Goal: Transaction & Acquisition: Purchase product/service

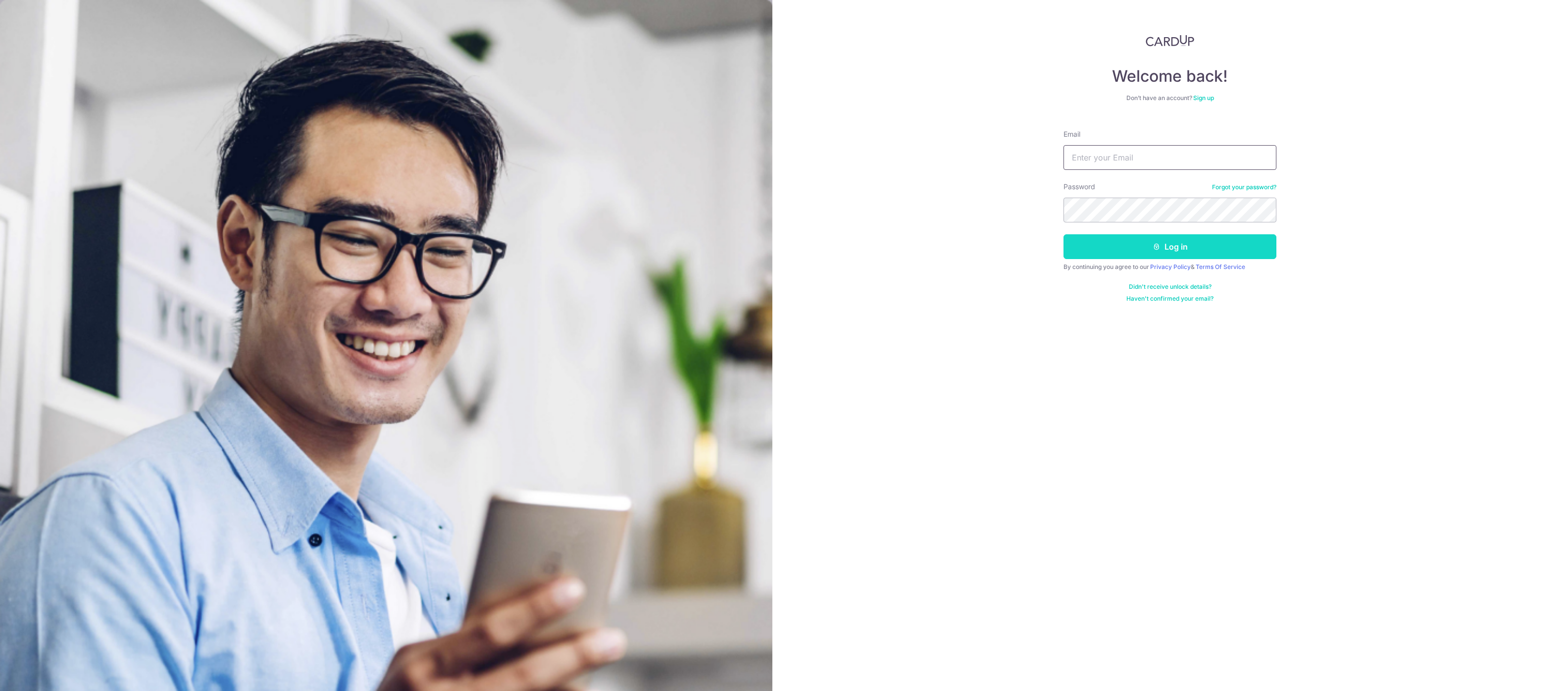
type input "Cjianyu98@gmail.com"
click at [1114, 244] on button "Log in" at bounding box center [1170, 247] width 213 height 25
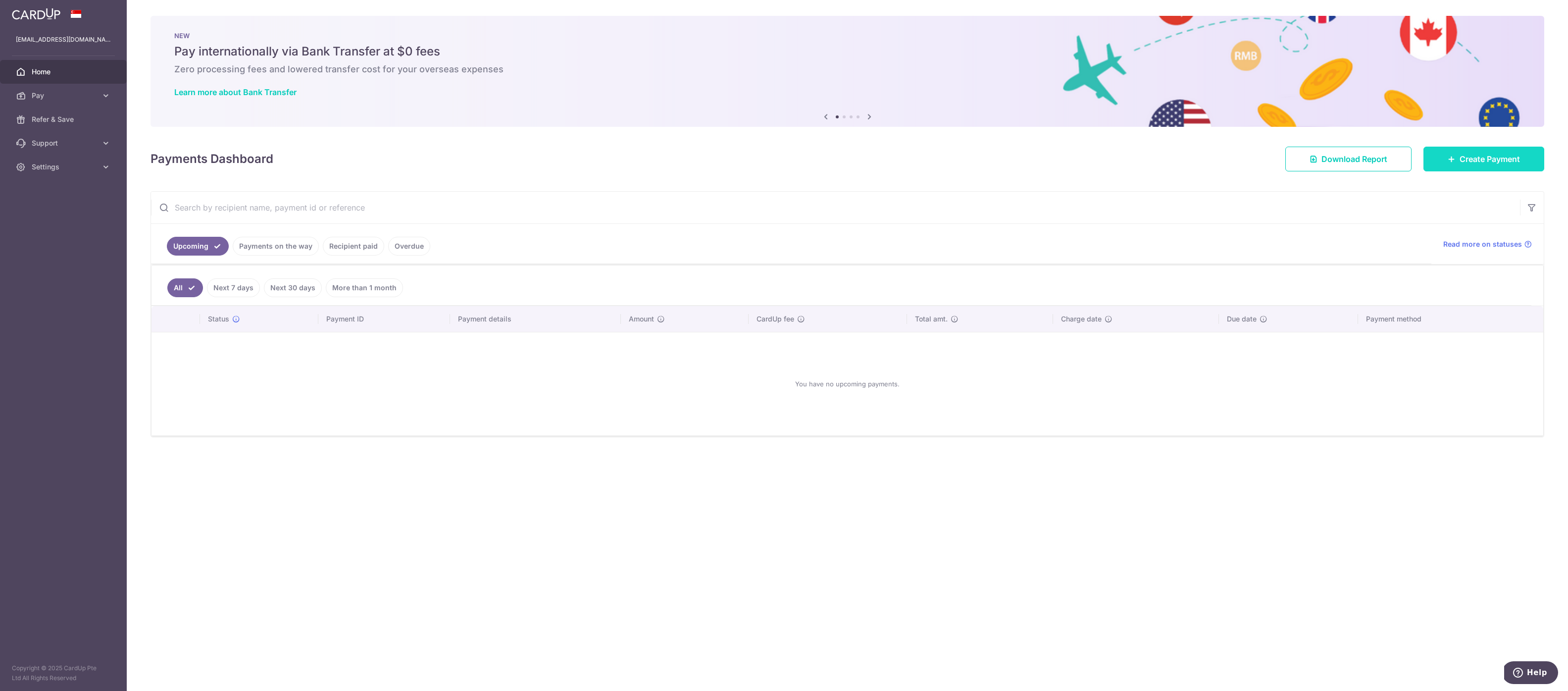
click at [1502, 166] on link "Create Payment" at bounding box center [1483, 159] width 121 height 25
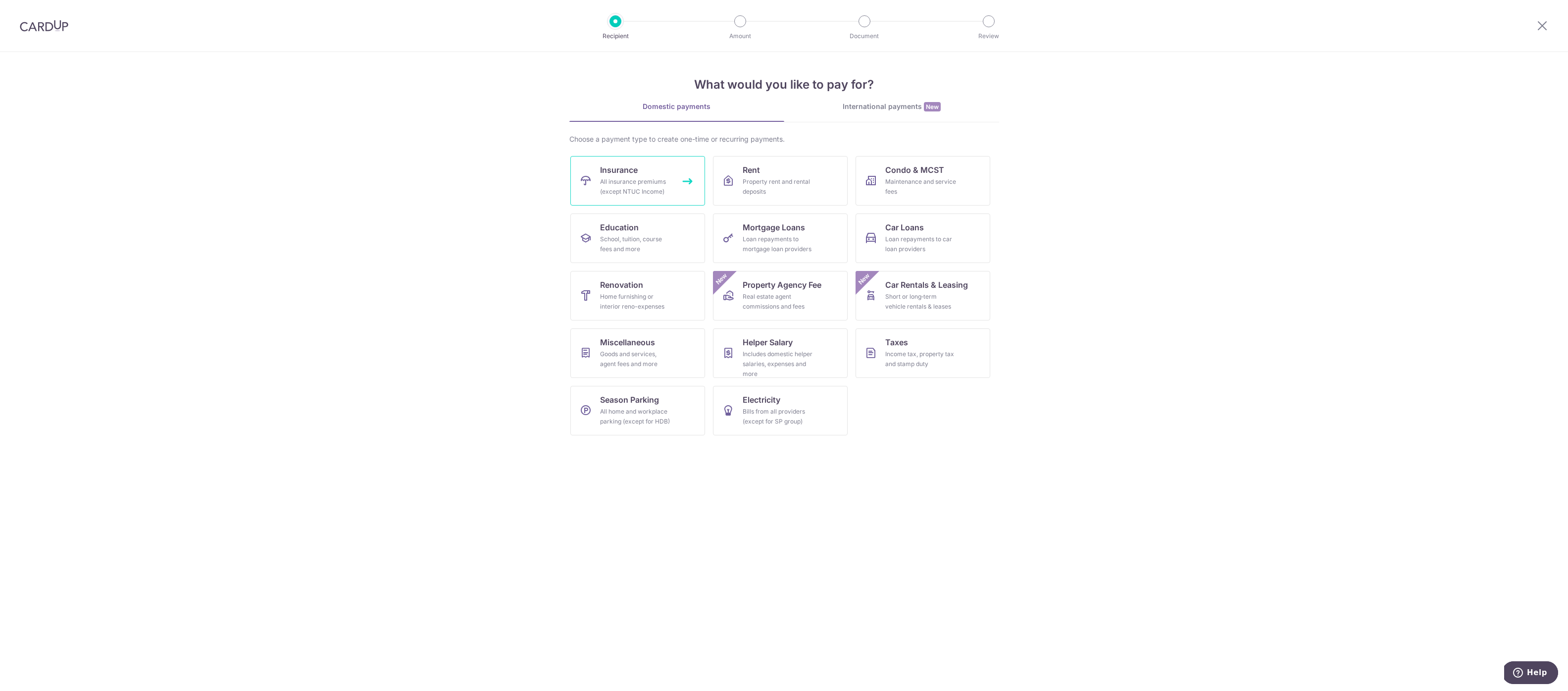
click at [665, 182] on div "All insurance premiums (except NTUC Income)" at bounding box center [635, 186] width 71 height 20
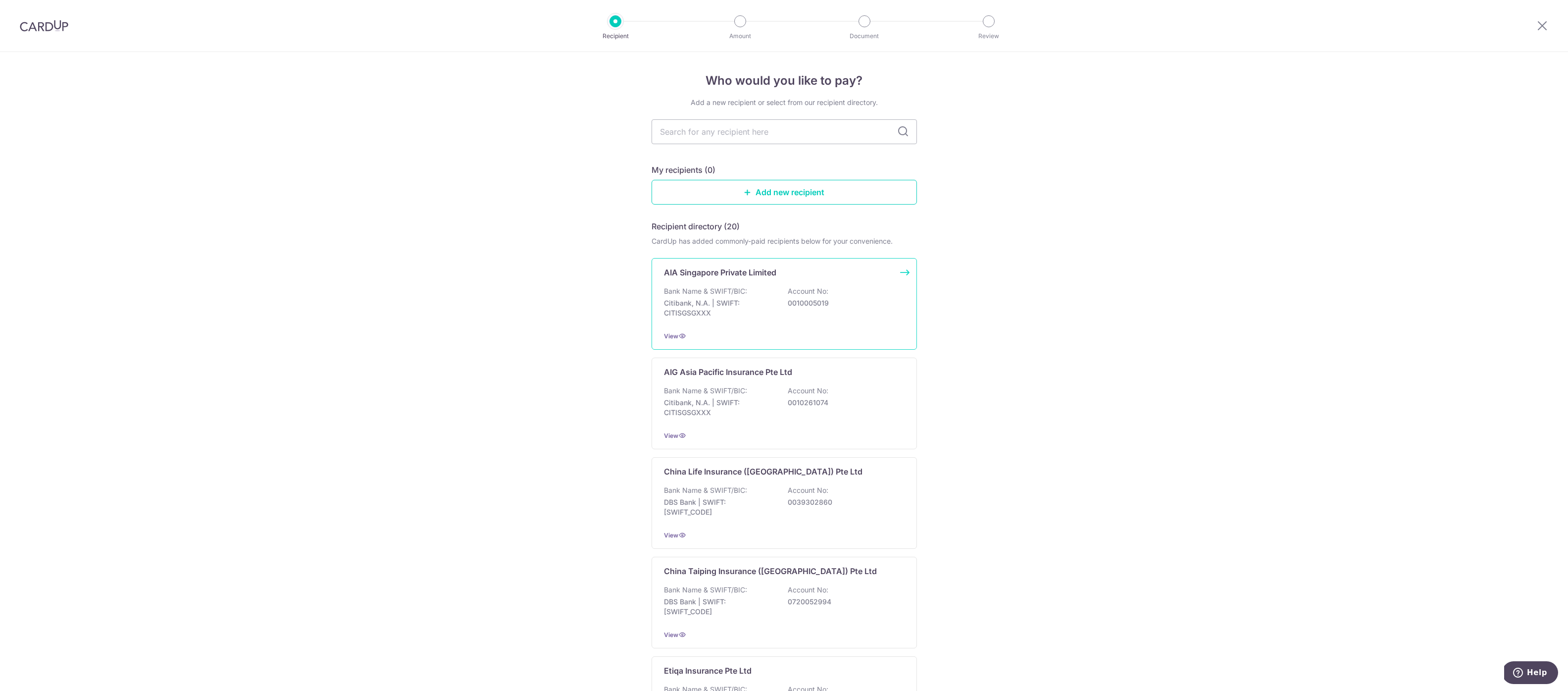
click at [773, 294] on div "Bank Name & SWIFT/BIC: Citibank, N.A. | SWIFT: CITISGSGXXX Account No: 00100050…" at bounding box center [784, 304] width 240 height 37
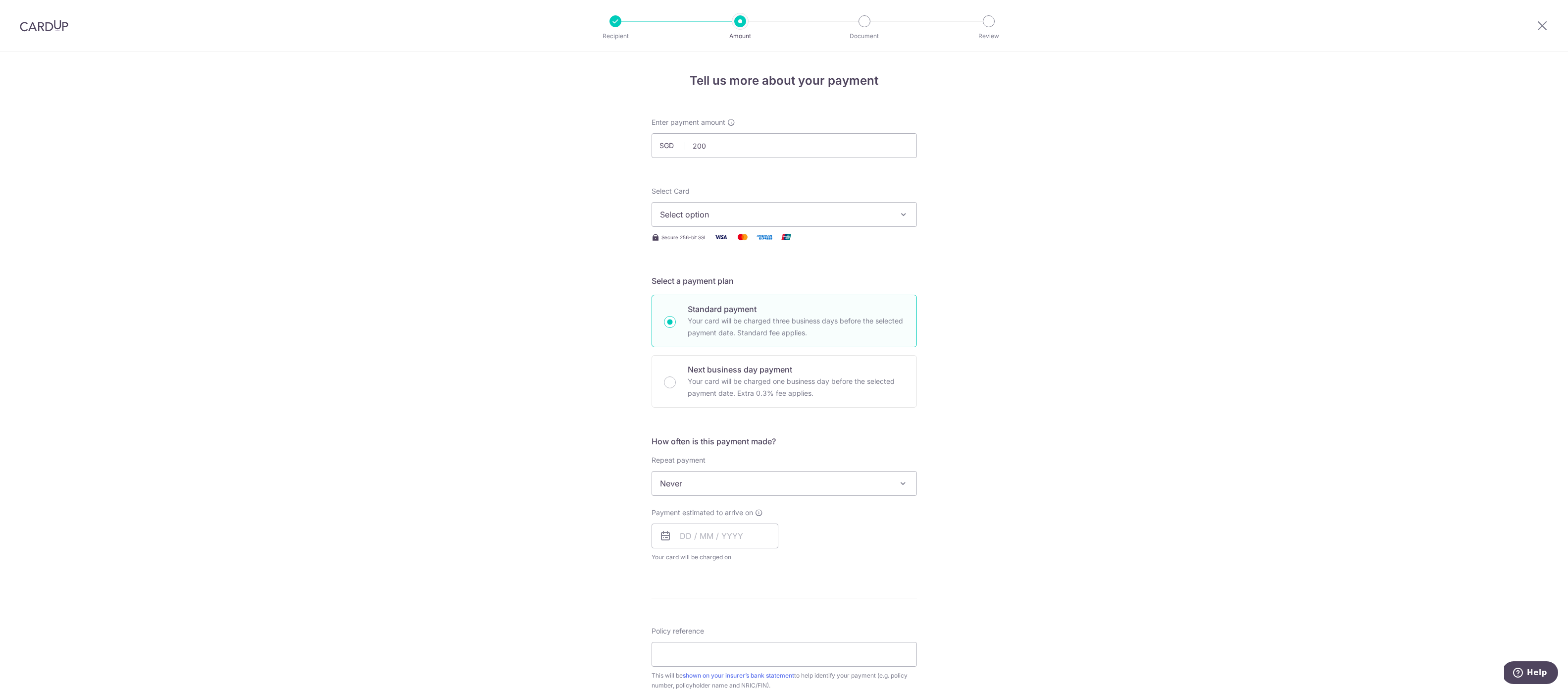
type input "200.00"
click at [1116, 156] on div "Tell us more about your payment Enter payment amount SGD 200.00 200.00 Select C…" at bounding box center [784, 499] width 1568 height 896
click at [808, 206] on button "Select option" at bounding box center [784, 214] width 265 height 25
click at [737, 300] on link "**** 9233" at bounding box center [784, 309] width 264 height 24
click at [1132, 343] on div "Tell us more about your payment Enter payment amount SGD 200.00 200.00 Select C…" at bounding box center [784, 499] width 1568 height 896
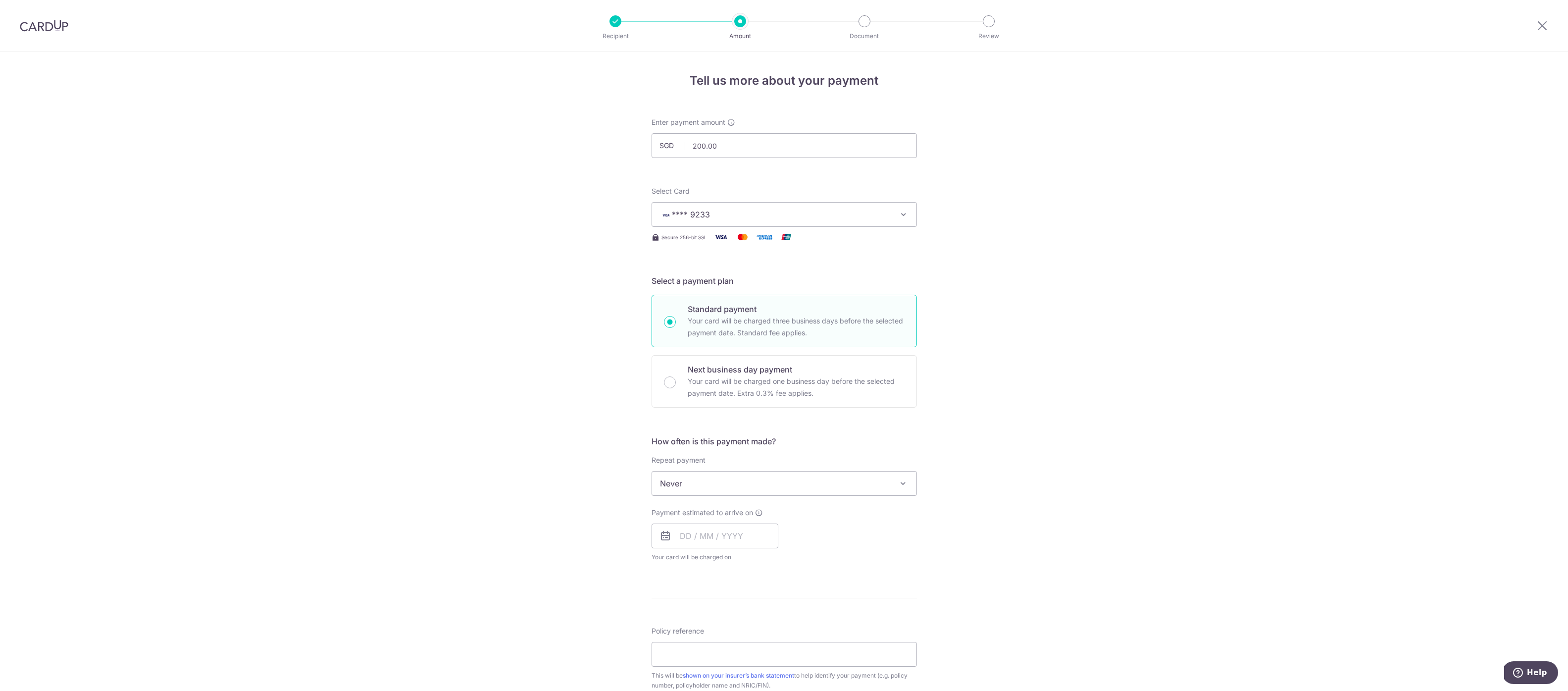
click at [825, 478] on span "Never" at bounding box center [784, 483] width 264 height 24
click at [1004, 474] on div "Tell us more about your payment Enter payment amount SGD 200.00 200.00 Select C…" at bounding box center [784, 499] width 1568 height 896
click at [772, 524] on input "text" at bounding box center [715, 536] width 127 height 25
click at [737, 644] on link "15" at bounding box center [731, 646] width 16 height 16
type input "15/10/2025"
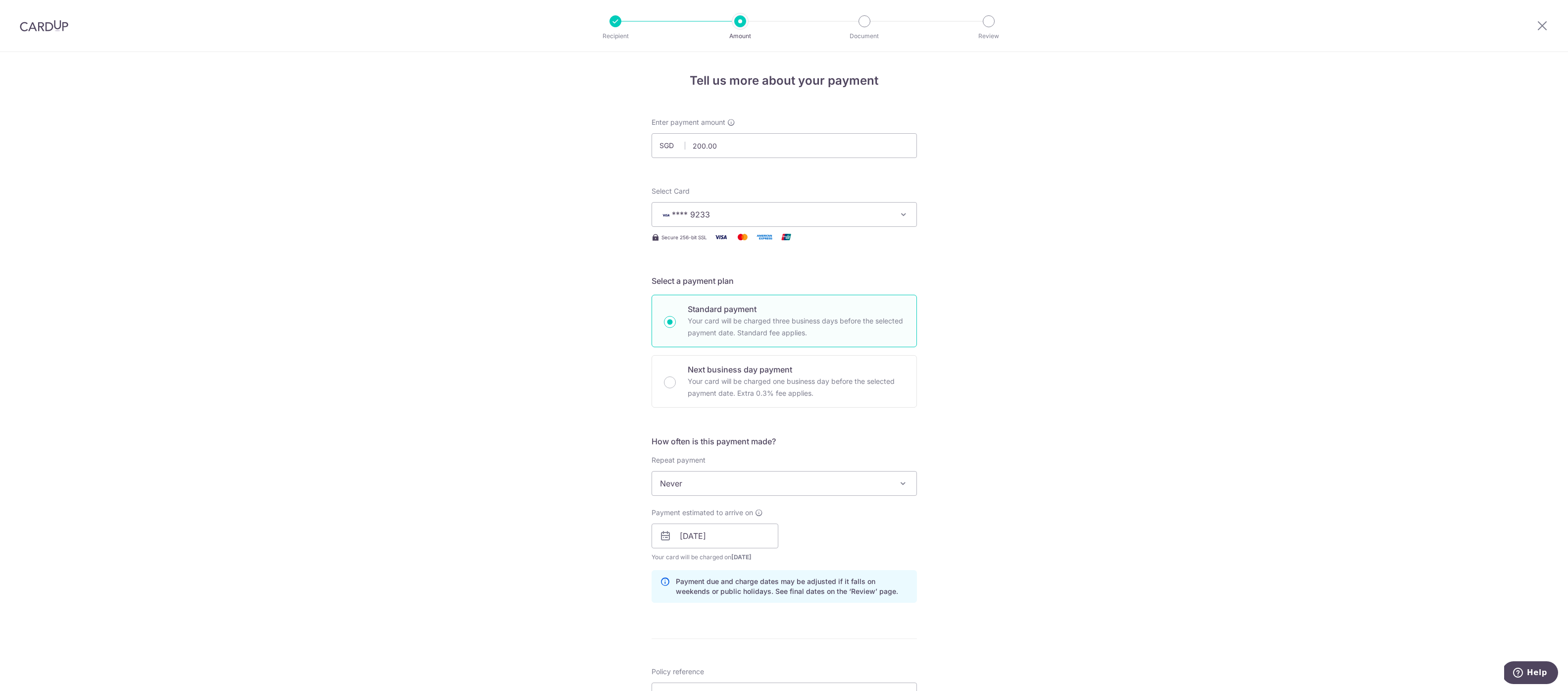
click at [969, 540] on div "Tell us more about your payment Enter payment amount SGD 200.00 200.00 Select C…" at bounding box center [784, 520] width 1568 height 936
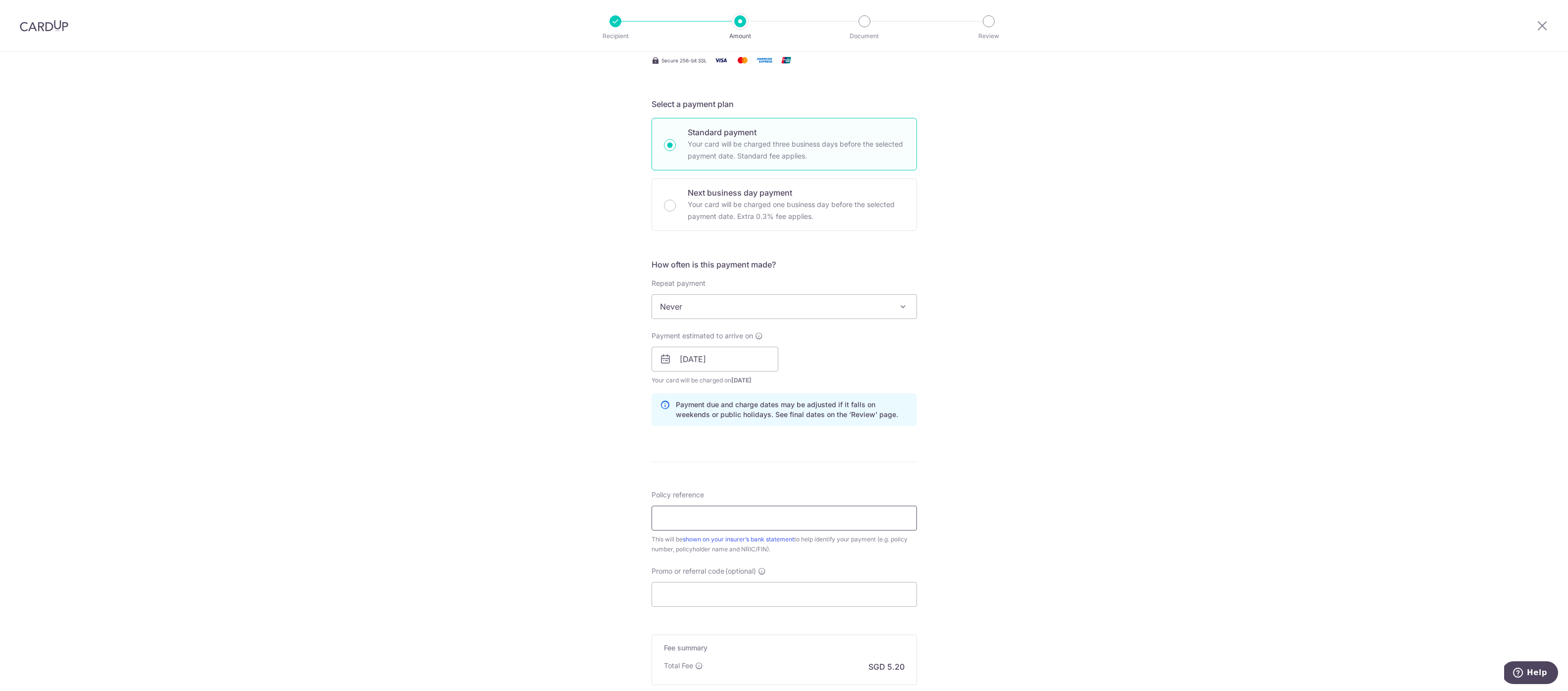
click at [838, 524] on input "Policy reference" at bounding box center [784, 517] width 265 height 25
type input "AIA Pro Achiever U125520232"
click at [1031, 561] on div "Tell us more about your payment Enter payment amount SGD 200.00 200.00 Select C…" at bounding box center [784, 343] width 1568 height 936
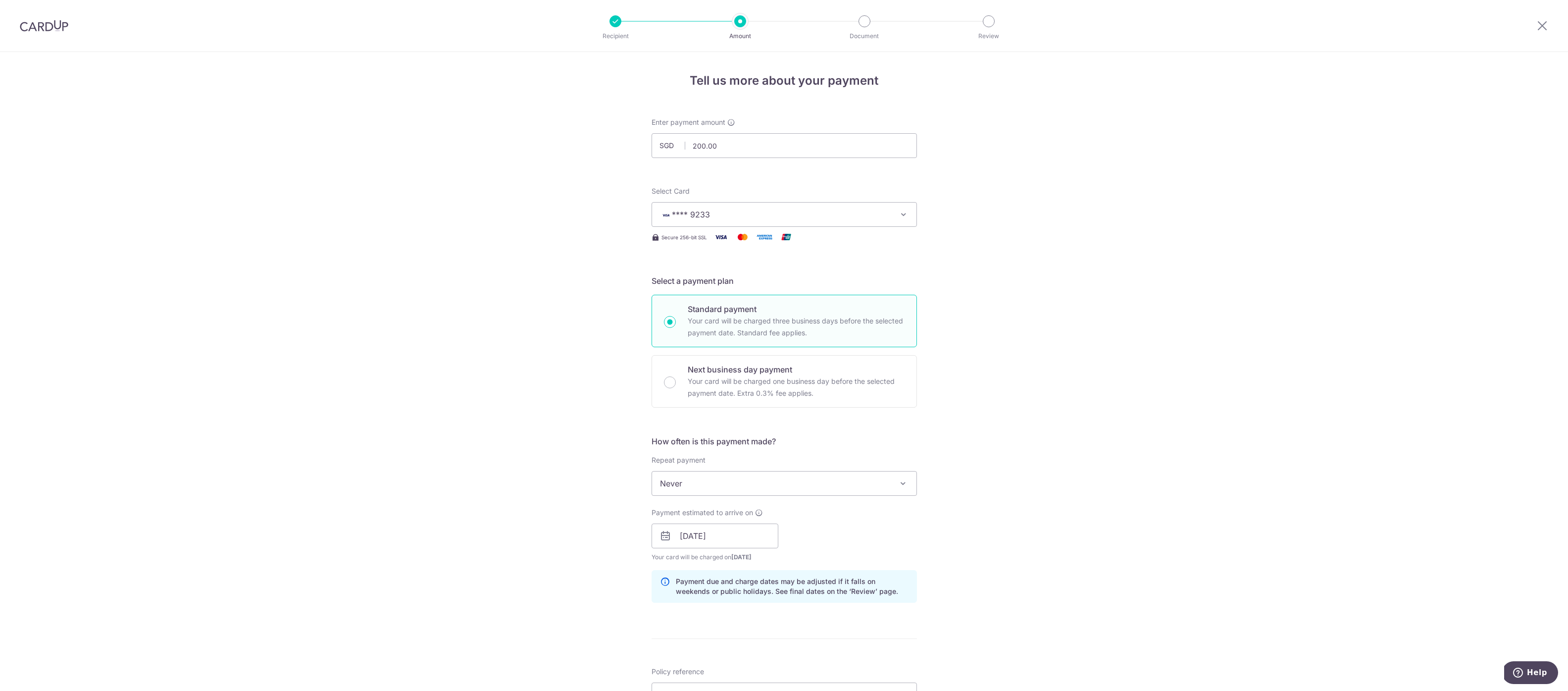
scroll to position [298, 0]
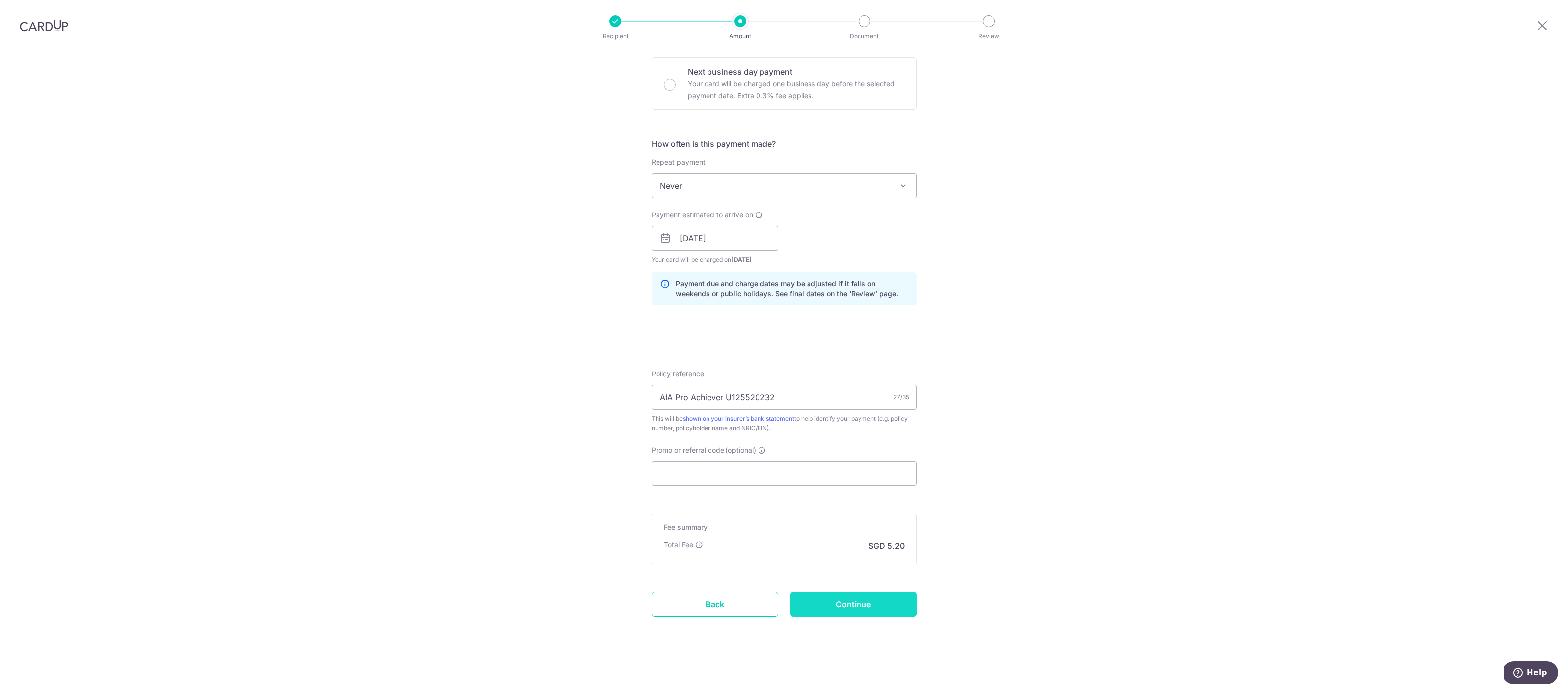
click at [890, 596] on input "Continue" at bounding box center [853, 604] width 127 height 25
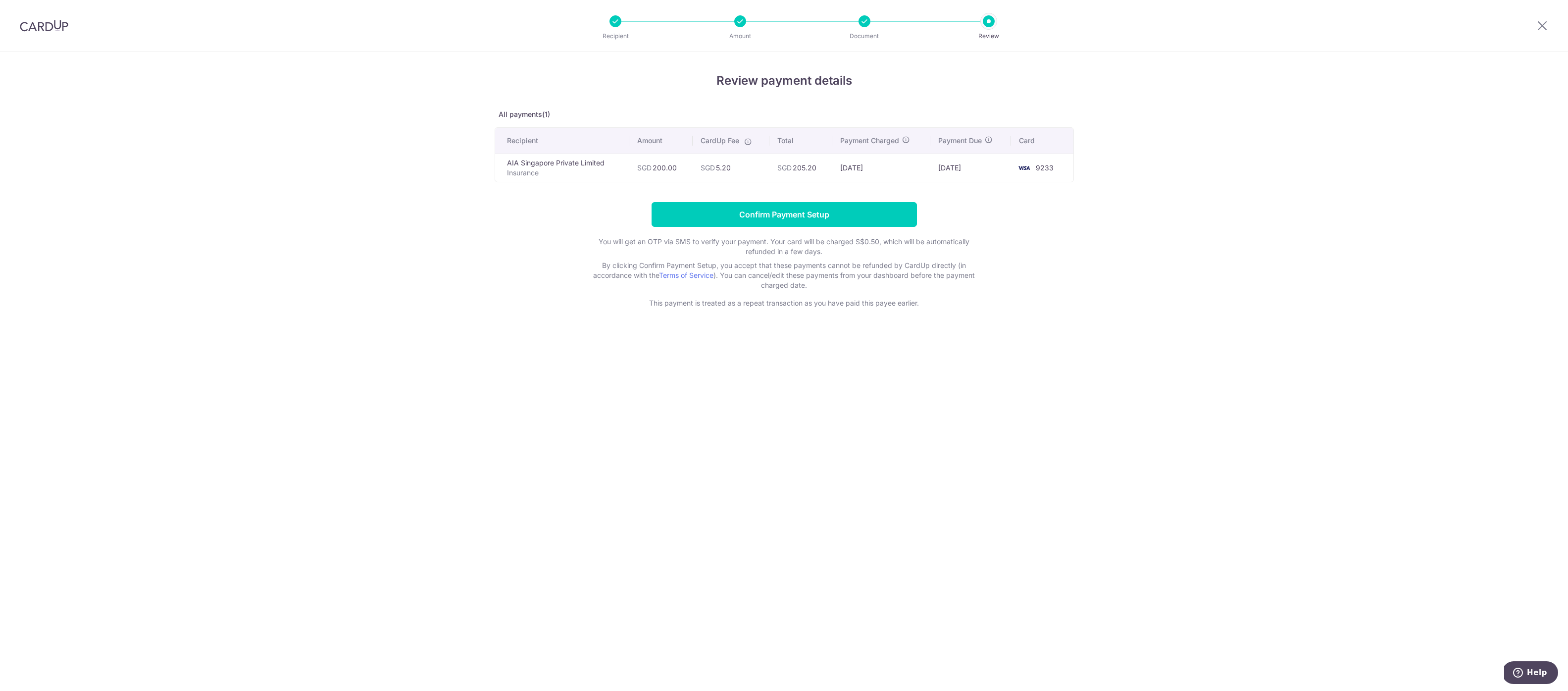
click at [971, 211] on form "Confirm Payment Setup You will get an OTP via SMS to verify your payment. Your …" at bounding box center [785, 255] width 579 height 106
click at [863, 219] on input "Confirm Payment Setup" at bounding box center [784, 214] width 265 height 25
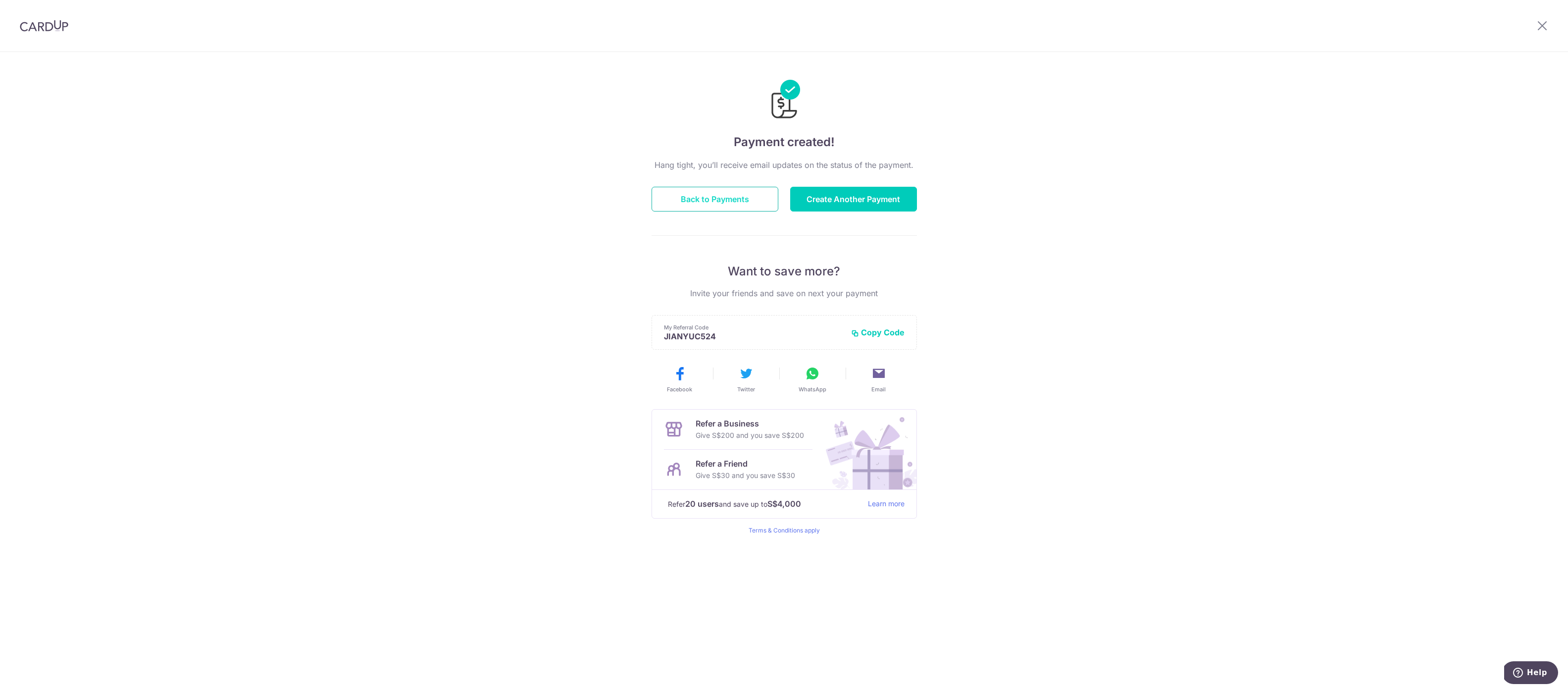
click at [731, 203] on button "Back to Payments" at bounding box center [715, 199] width 127 height 25
